Goal: Browse casually

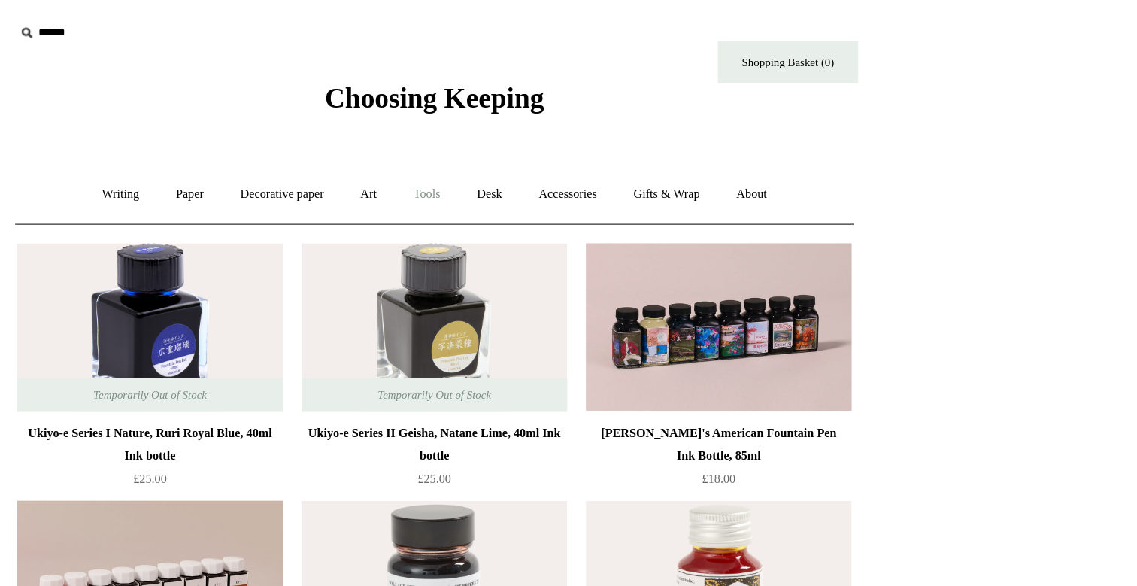
click at [553, 159] on link "Tools +" at bounding box center [562, 156] width 49 height 40
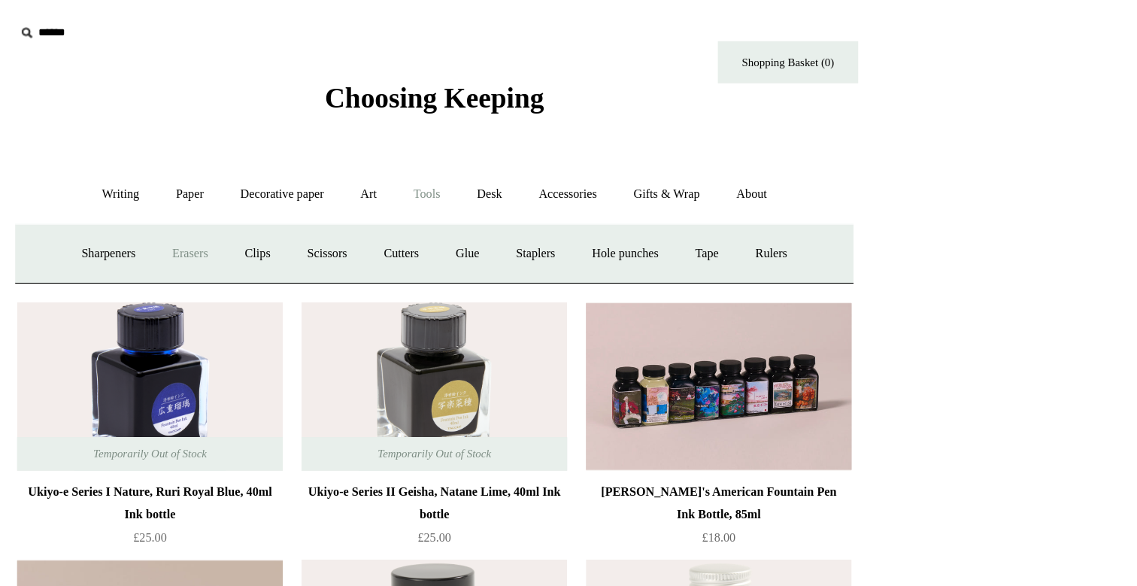
click at [373, 212] on link "Erasers" at bounding box center [372, 204] width 56 height 40
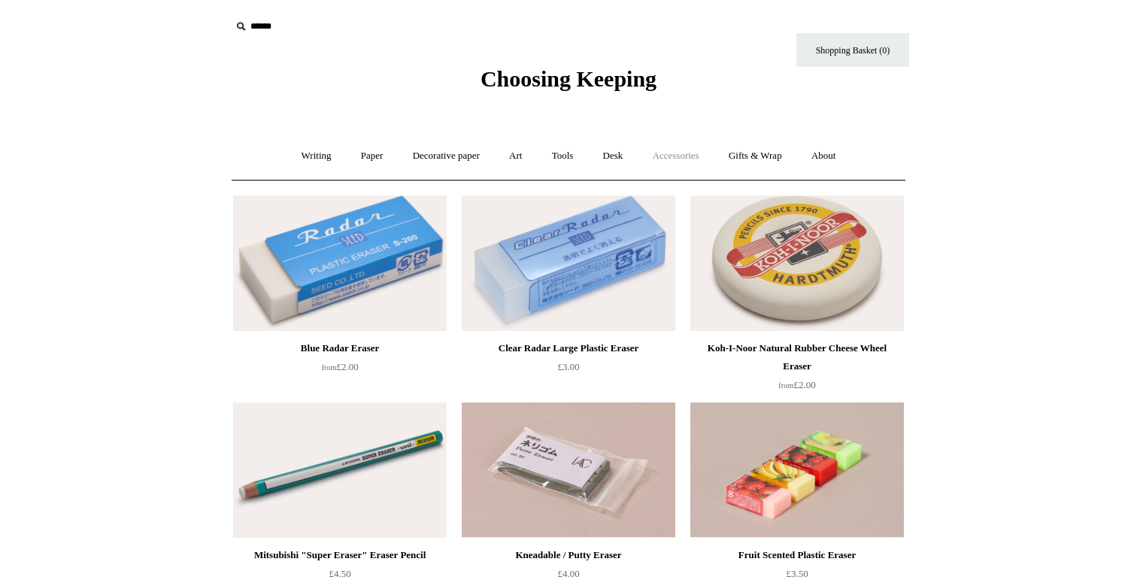
click at [674, 154] on link "Accessories +" at bounding box center [676, 156] width 74 height 40
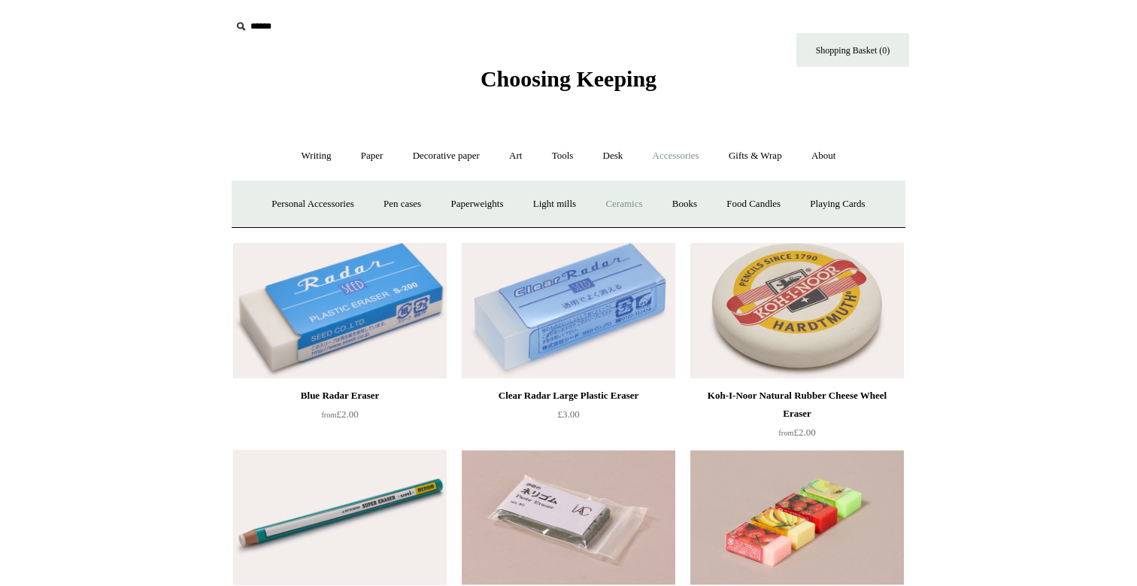
click at [640, 199] on link "Ceramics +" at bounding box center [624, 204] width 64 height 40
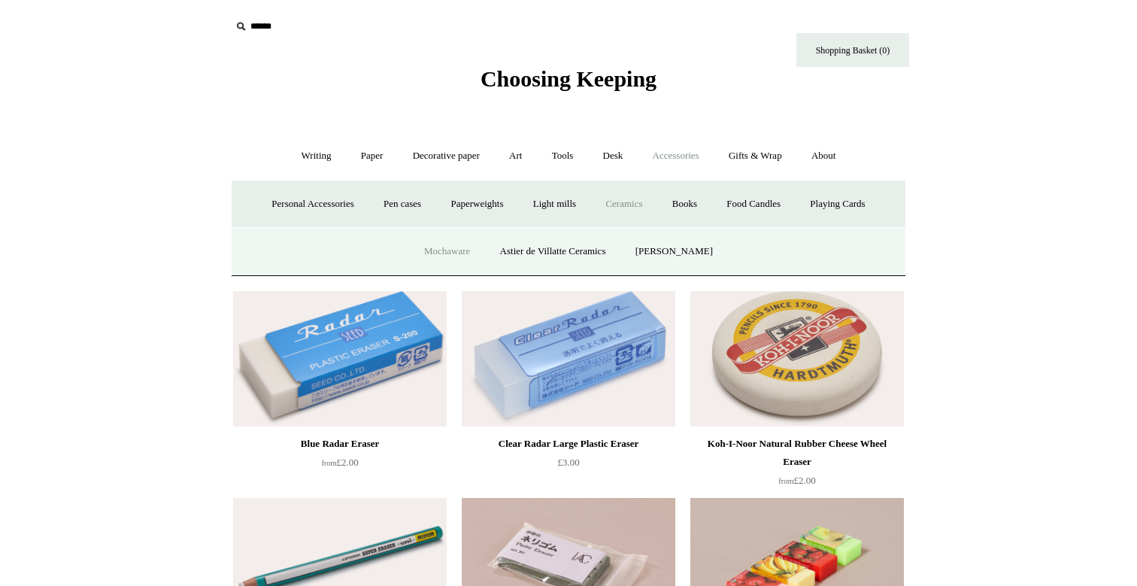
click at [457, 256] on link "Mochaware" at bounding box center [447, 252] width 73 height 40
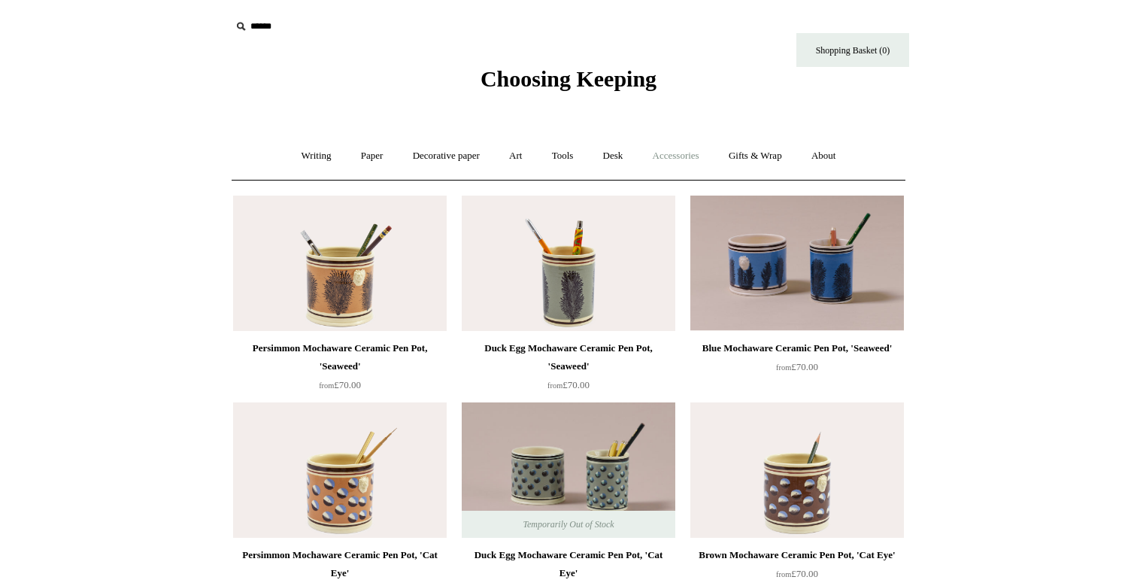
click at [683, 162] on link "Accessories +" at bounding box center [676, 156] width 74 height 40
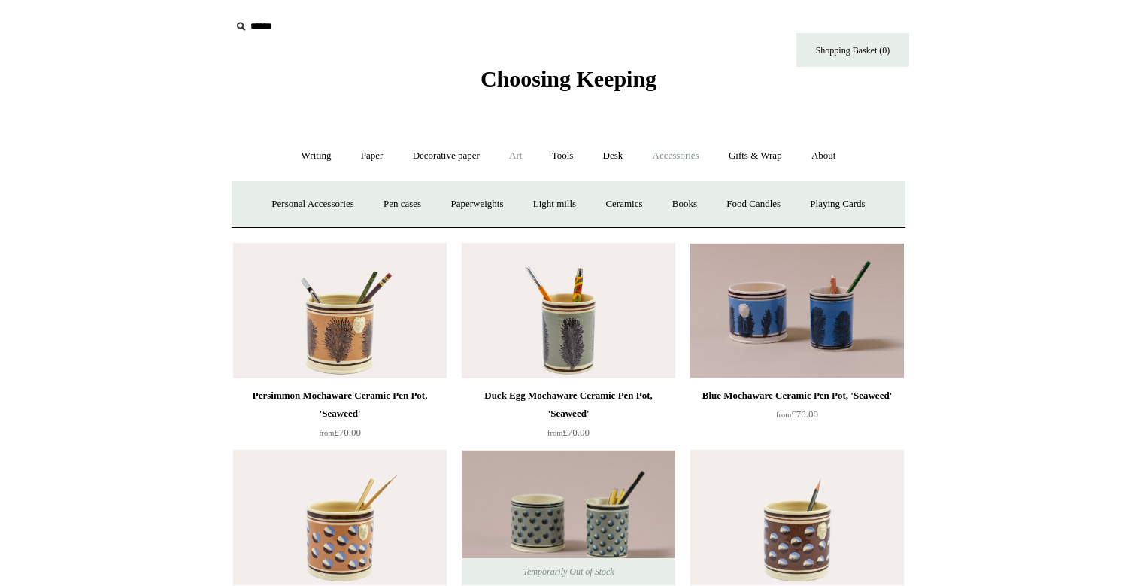
click at [511, 149] on link "Art +" at bounding box center [515, 156] width 40 height 40
click at [520, 156] on link "Art -" at bounding box center [515, 156] width 40 height 40
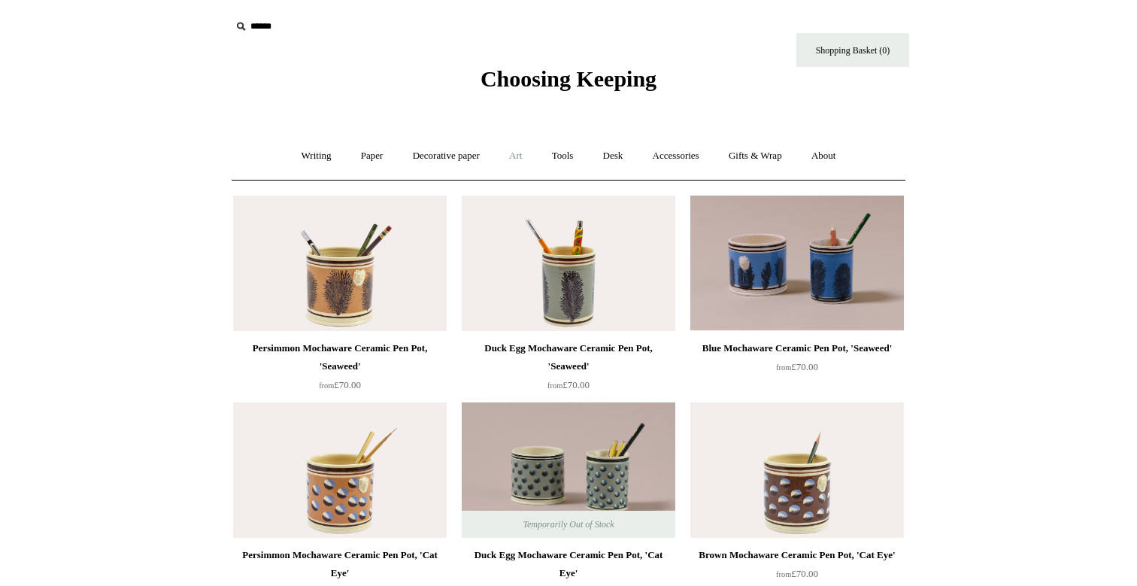
click at [520, 156] on link "Art +" at bounding box center [515, 156] width 40 height 40
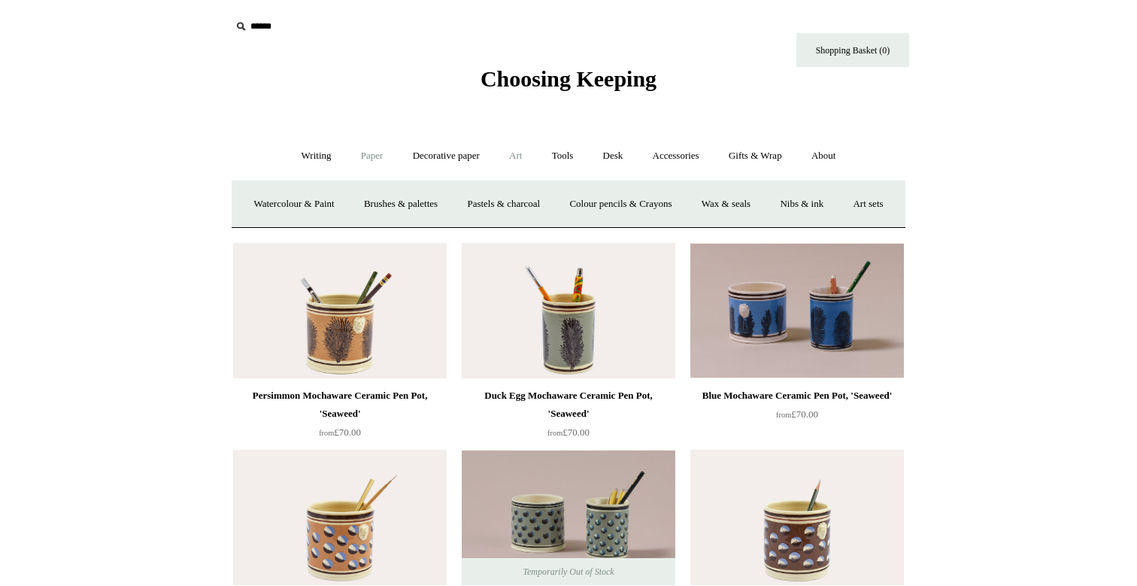
click at [352, 159] on link "Paper +" at bounding box center [372, 156] width 50 height 40
click at [355, 159] on link "Paper -" at bounding box center [372, 156] width 50 height 40
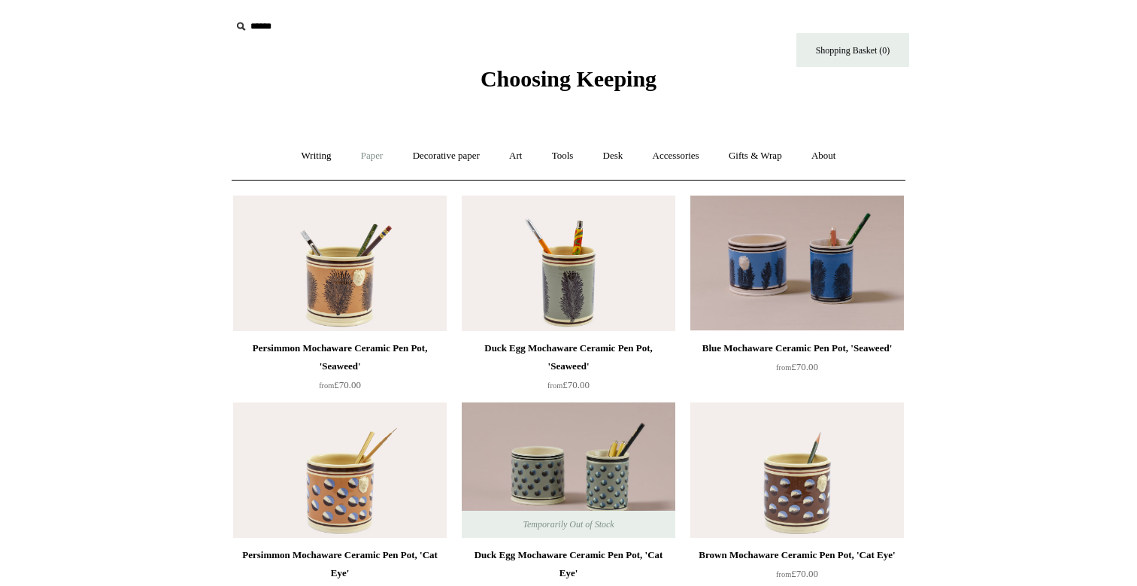
click at [355, 159] on link "Paper +" at bounding box center [372, 156] width 50 height 40
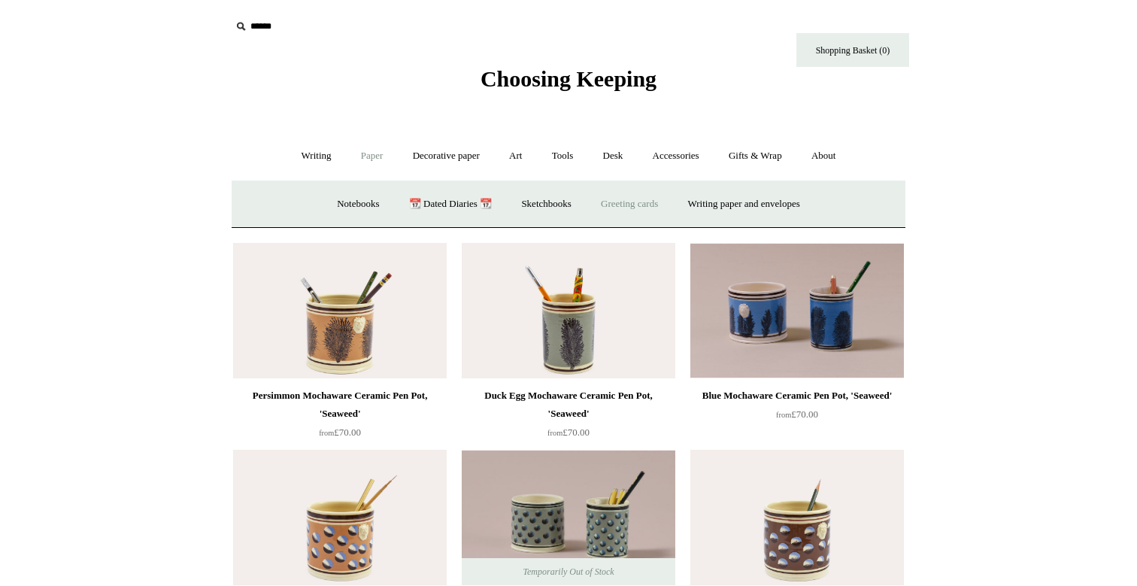
click at [612, 208] on link "Greeting cards +" at bounding box center [629, 204] width 84 height 40
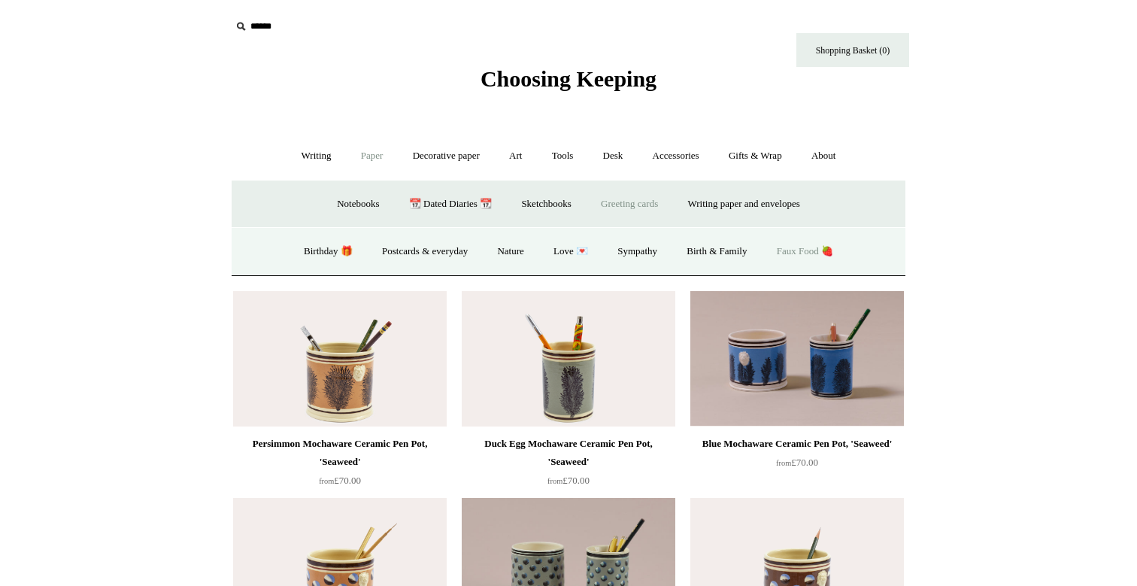
click at [802, 255] on link "Faux Food 🍓" at bounding box center [804, 252] width 83 height 40
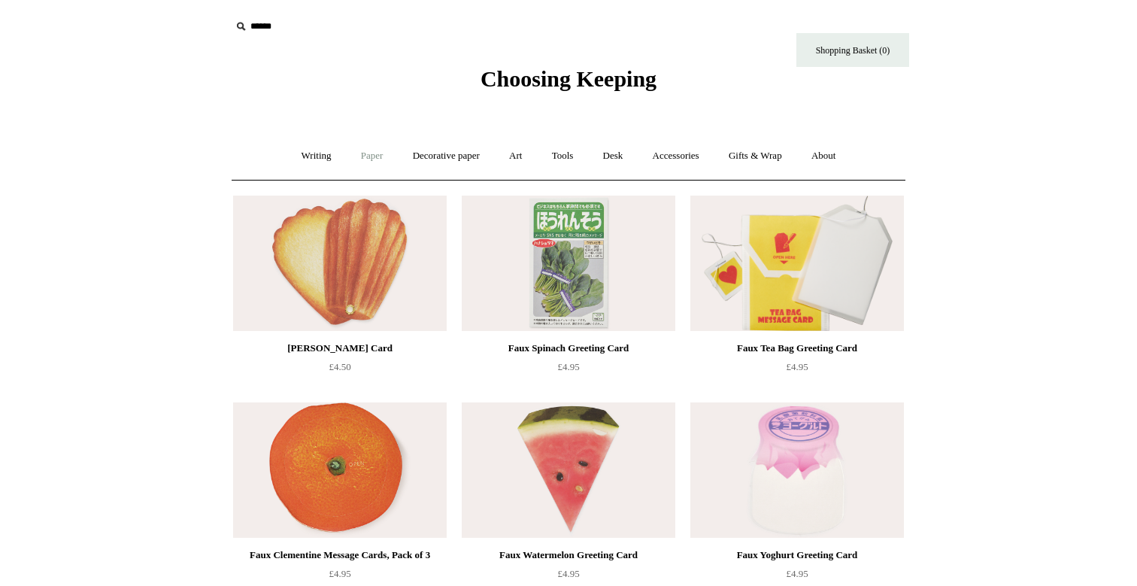
click at [352, 157] on link "Paper +" at bounding box center [372, 156] width 50 height 40
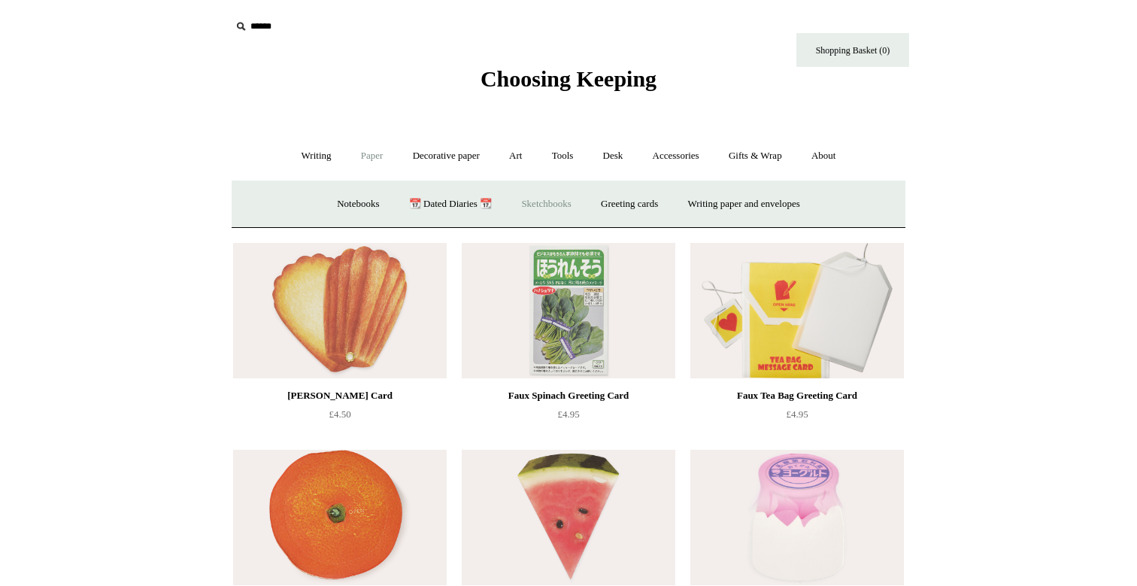
click at [553, 205] on link "Sketchbooks +" at bounding box center [545, 204] width 77 height 40
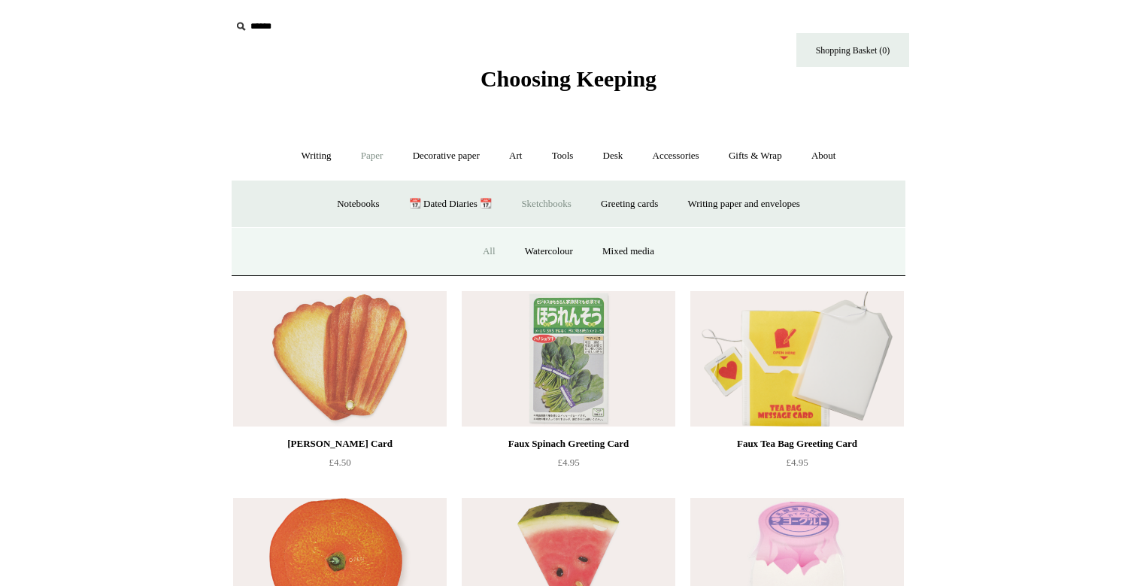
click at [483, 254] on link "All" at bounding box center [489, 252] width 40 height 40
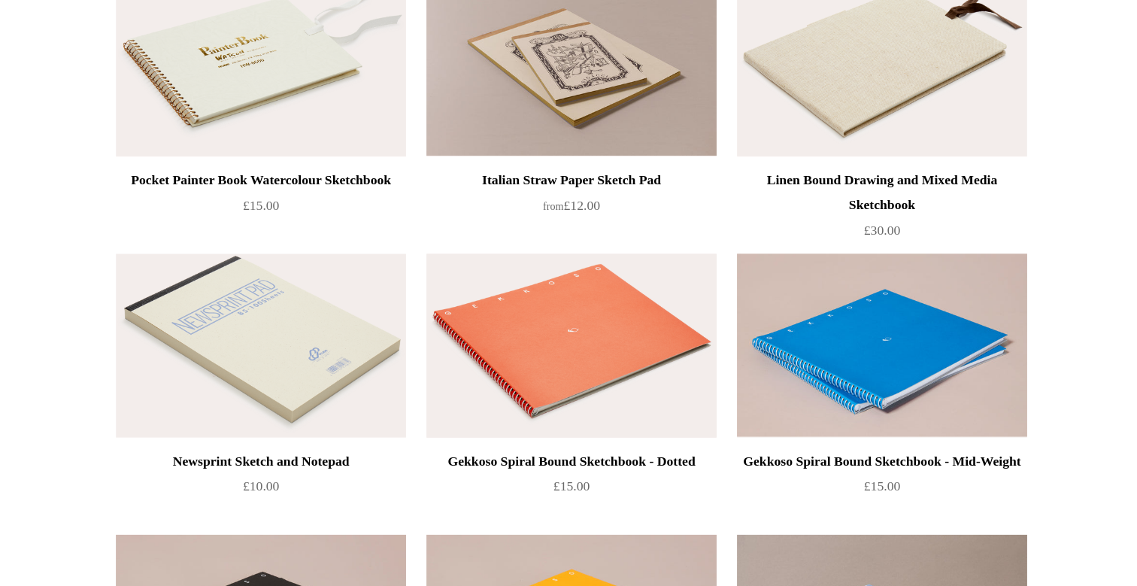
scroll to position [1301, 0]
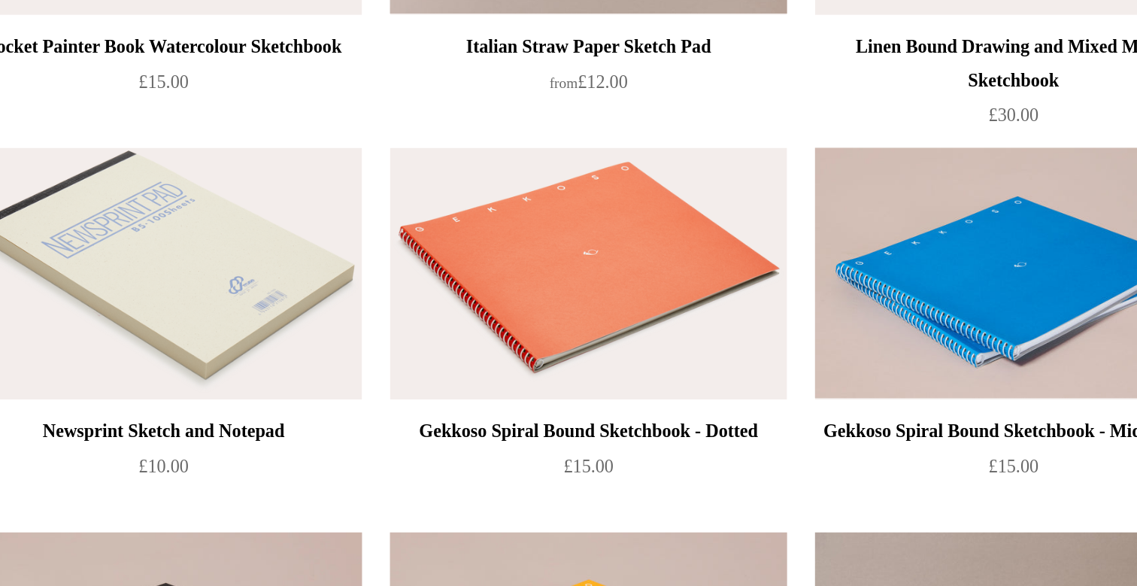
click at [492, 495] on div "Gekkoso Spiral Bound Sketchbook - Dotted" at bounding box center [568, 495] width 206 height 18
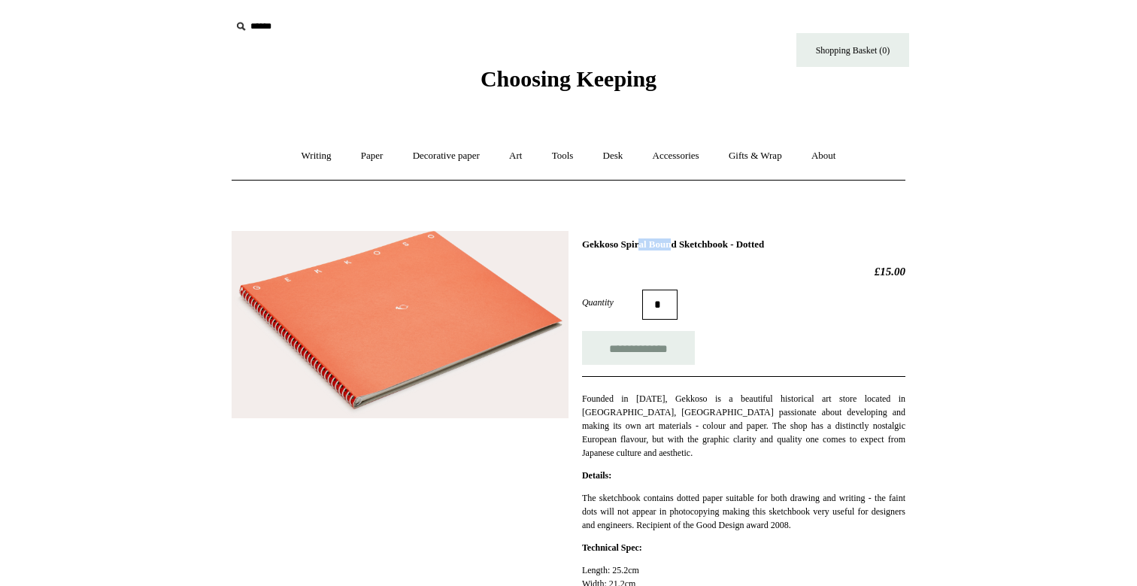
drag, startPoint x: 582, startPoint y: 245, endPoint x: 625, endPoint y: 246, distance: 42.9
click at [625, 246] on h1 "Gekkoso Spiral Bound Sketchbook - Dotted" at bounding box center [743, 244] width 323 height 12
copy h1 "Gekkoso"
